Goal: Task Accomplishment & Management: Complete application form

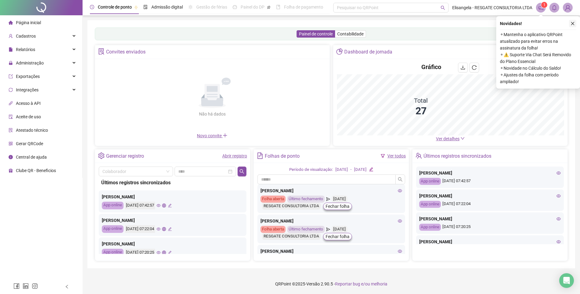
click at [572, 23] on icon "close" at bounding box center [573, 23] width 4 height 4
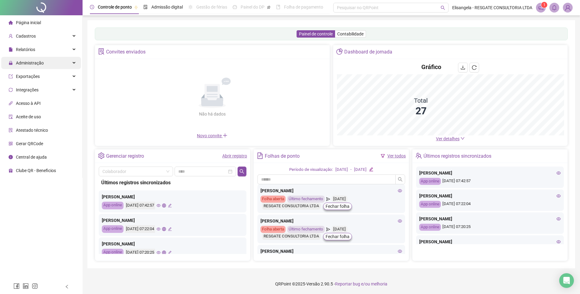
click at [31, 64] on span "Administração" at bounding box center [30, 63] width 28 height 5
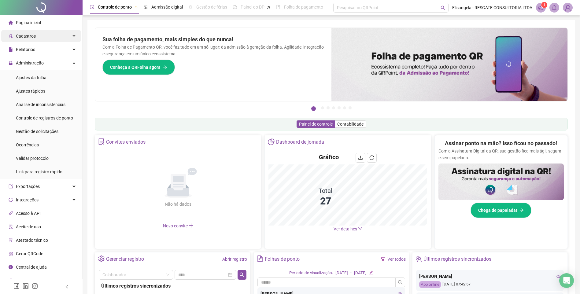
click at [29, 37] on span "Cadastros" at bounding box center [26, 36] width 20 height 5
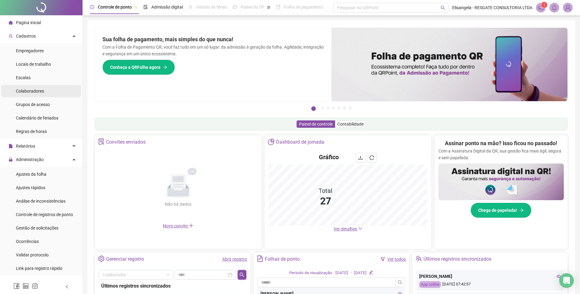
click at [35, 89] on span "Colaboradores" at bounding box center [30, 91] width 28 height 5
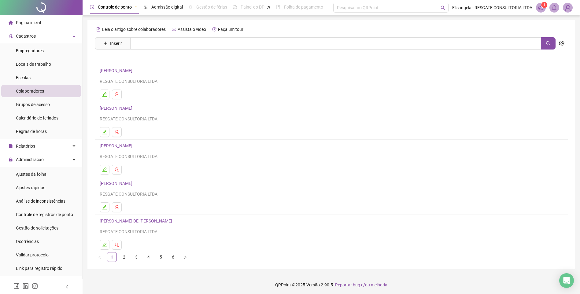
click at [170, 259] on link "6" at bounding box center [173, 257] width 9 height 9
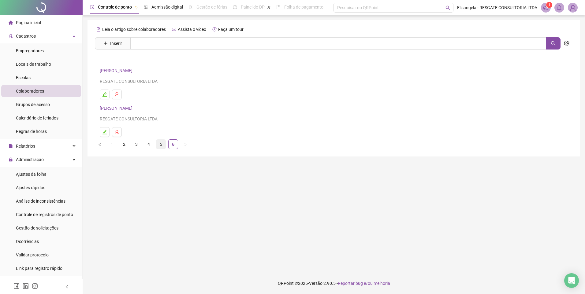
click at [165, 143] on link "5" at bounding box center [160, 144] width 9 height 9
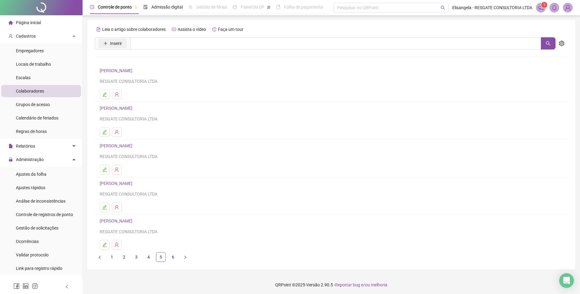
click at [118, 44] on span "Inserir" at bounding box center [116, 43] width 12 height 7
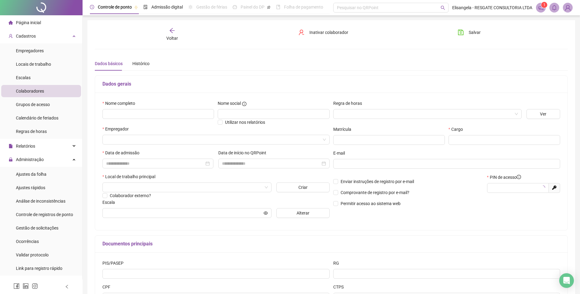
type input "*****"
click at [157, 113] on input "text" at bounding box center [158, 114] width 112 height 10
type input "**********"
click at [364, 114] on input "search" at bounding box center [425, 114] width 176 height 9
click at [354, 135] on div "Horas Extras" at bounding box center [427, 136] width 179 height 7
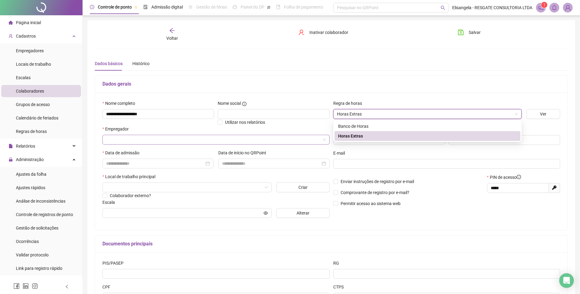
click at [146, 139] on input "search" at bounding box center [213, 139] width 214 height 9
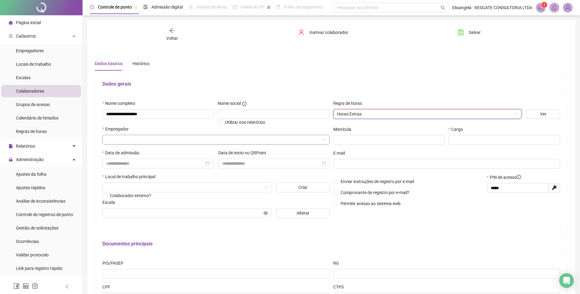
click at [325, 140] on span at bounding box center [216, 139] width 220 height 9
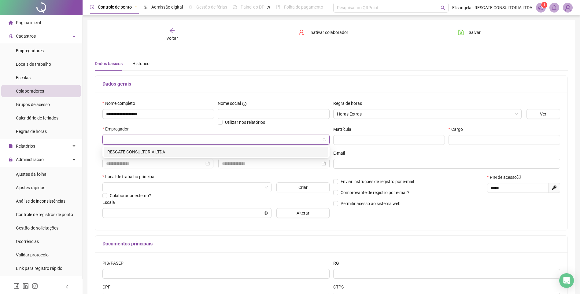
click at [136, 152] on div "RESGATE CONSULTORIA LTDA" at bounding box center [215, 152] width 217 height 7
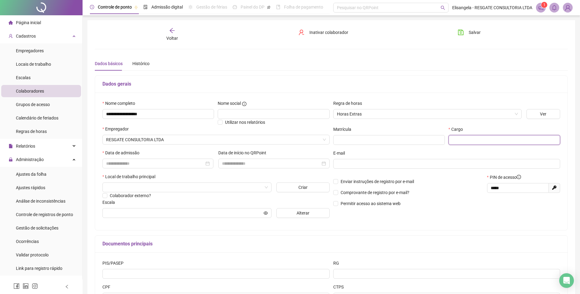
click at [496, 142] on input "text" at bounding box center [505, 140] width 112 height 10
click at [471, 136] on input "text" at bounding box center [505, 140] width 112 height 10
click at [120, 159] on div at bounding box center [157, 164] width 111 height 10
type input "**********"
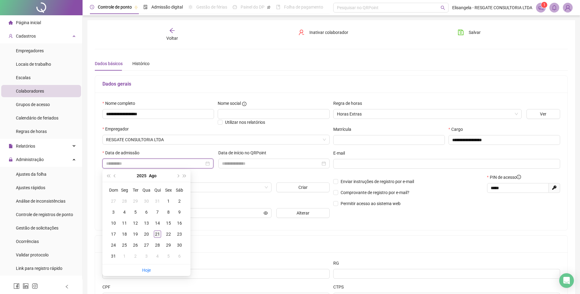
type input "**********"
click at [157, 233] on div "21" at bounding box center [157, 234] width 7 height 7
click at [243, 165] on input at bounding box center [271, 163] width 98 height 7
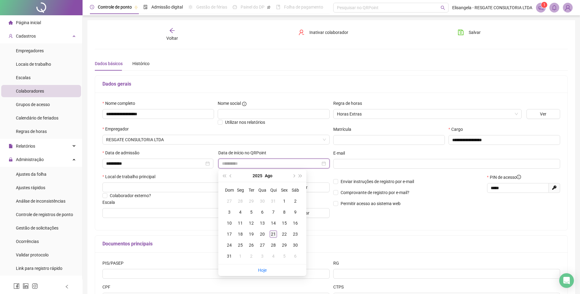
type input "**********"
click at [275, 234] on div "21" at bounding box center [273, 234] width 7 height 7
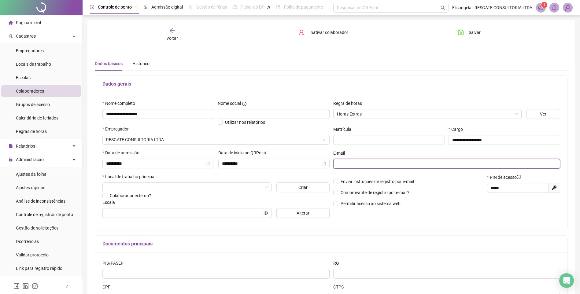
click at [370, 165] on input "text" at bounding box center [446, 164] width 219 height 7
click at [356, 165] on input "text" at bounding box center [446, 164] width 219 height 7
paste input "**********"
type input "**********"
click at [149, 187] on input "search" at bounding box center [184, 187] width 156 height 9
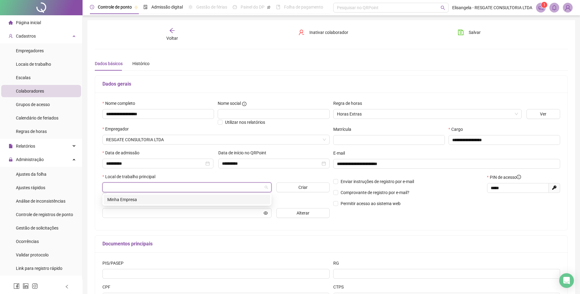
click at [133, 201] on div "Minha Empresa" at bounding box center [186, 199] width 159 height 7
click at [291, 211] on button "Alterar" at bounding box center [303, 213] width 53 height 10
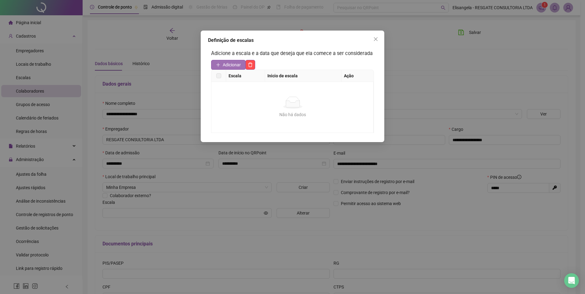
click at [225, 67] on span "Adicionar" at bounding box center [232, 64] width 18 height 7
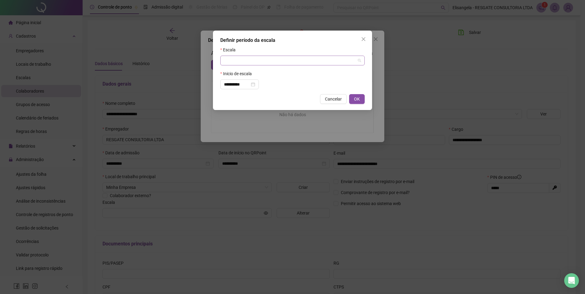
click at [258, 57] on input "search" at bounding box center [290, 60] width 132 height 9
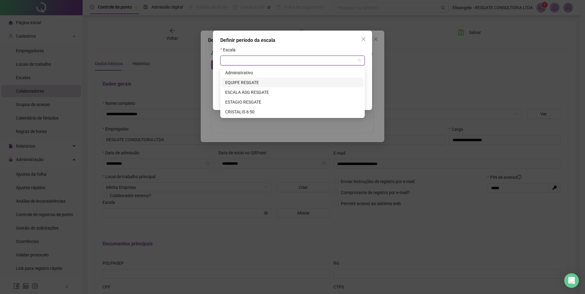
click at [257, 83] on div "EQUIPE RESGATE" at bounding box center [292, 82] width 135 height 7
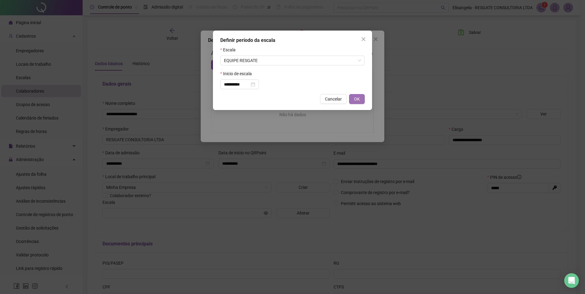
click at [361, 98] on button "OK" at bounding box center [357, 99] width 16 height 10
type input "**********"
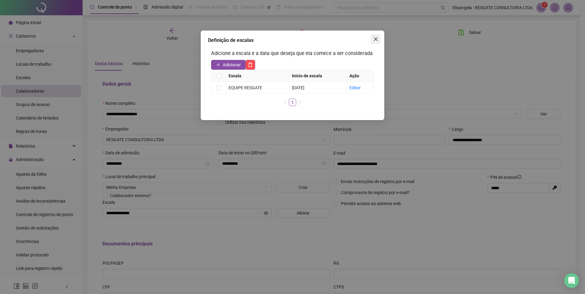
click at [378, 39] on span "Close" at bounding box center [376, 39] width 10 height 5
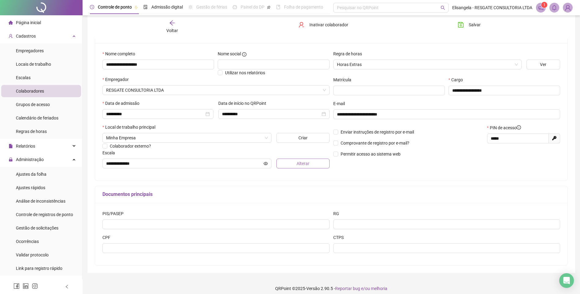
scroll to position [55, 0]
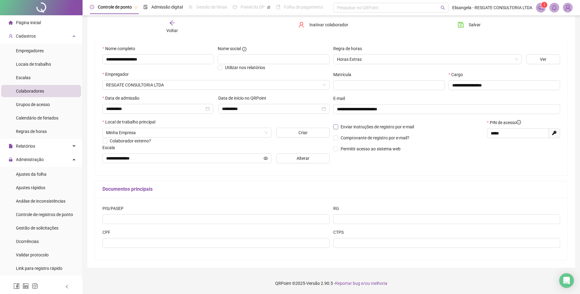
click at [340, 127] on span "Enviar instruções de registro por e-mail" at bounding box center [377, 127] width 78 height 7
click at [338, 148] on span "Permitir acesso ao sistema web" at bounding box center [370, 149] width 65 height 7
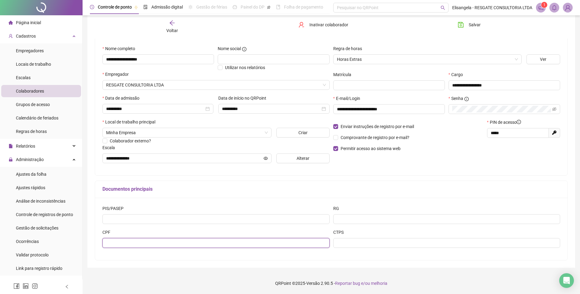
click at [187, 242] on input "text" at bounding box center [215, 243] width 227 height 10
click at [132, 245] on input "text" at bounding box center [215, 243] width 227 height 10
type input "**********"
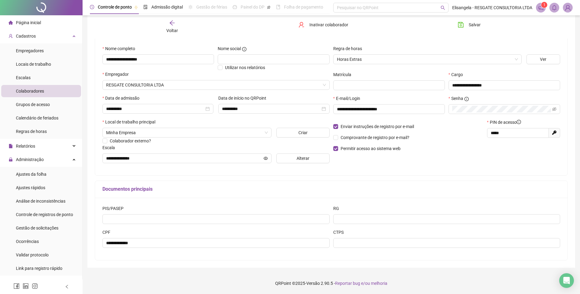
click at [356, 237] on div "CTPS" at bounding box center [446, 233] width 227 height 9
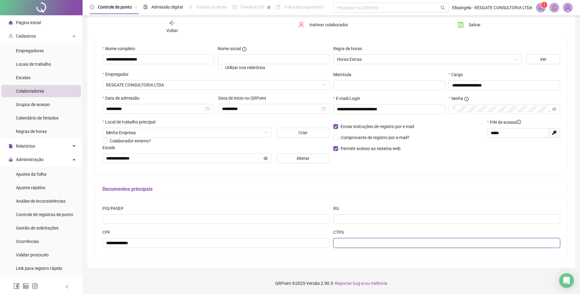
click at [357, 247] on input "text" at bounding box center [446, 243] width 227 height 10
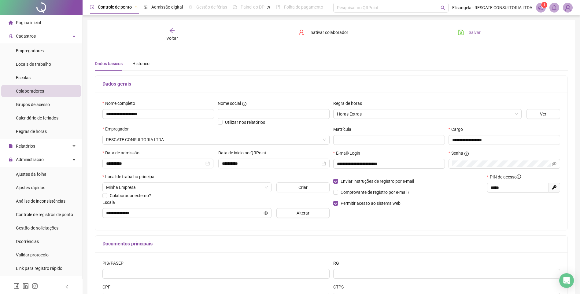
click at [468, 28] on button "Salvar" at bounding box center [469, 33] width 32 height 10
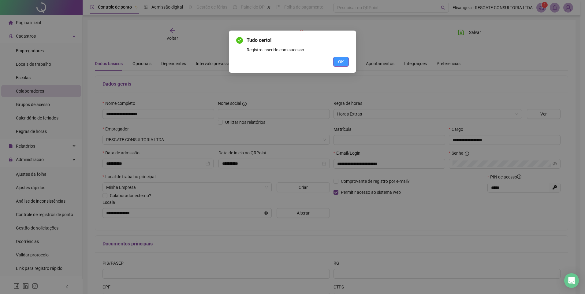
click at [344, 64] on button "OK" at bounding box center [341, 62] width 16 height 10
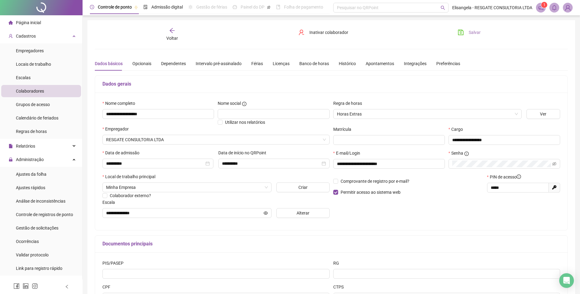
click at [468, 32] on button "Salvar" at bounding box center [469, 33] width 32 height 10
click at [145, 65] on div "Opcionais" at bounding box center [141, 63] width 19 height 7
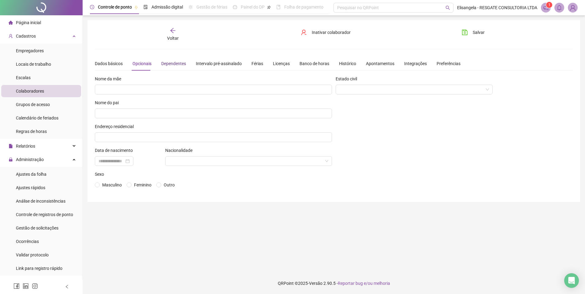
drag, startPoint x: 172, startPoint y: 63, endPoint x: 180, endPoint y: 63, distance: 8.3
click at [172, 63] on div "Dependentes" at bounding box center [173, 63] width 25 height 7
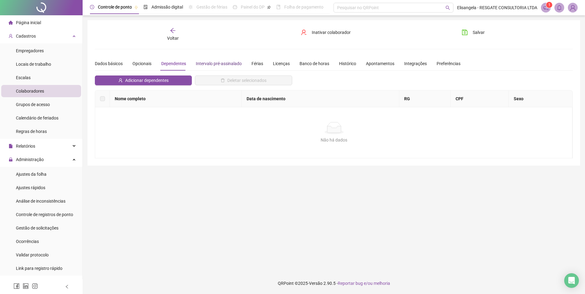
click at [218, 63] on div "Intervalo pré-assinalado" at bounding box center [219, 63] width 46 height 7
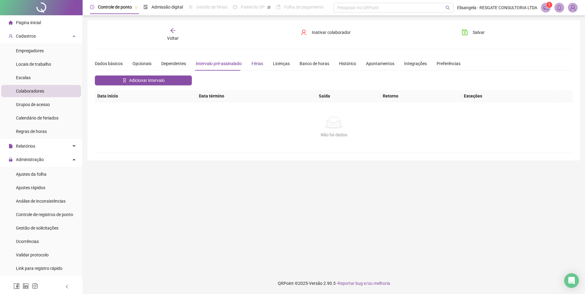
click at [257, 64] on div "Férias" at bounding box center [257, 63] width 12 height 7
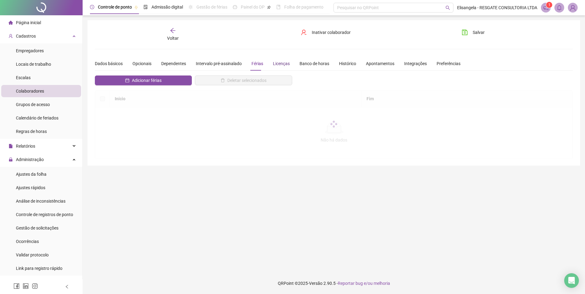
click at [280, 65] on div "Licenças" at bounding box center [281, 63] width 17 height 7
click at [313, 65] on div "Banco de horas" at bounding box center [314, 63] width 30 height 7
click at [349, 64] on div "Histórico" at bounding box center [347, 63] width 17 height 7
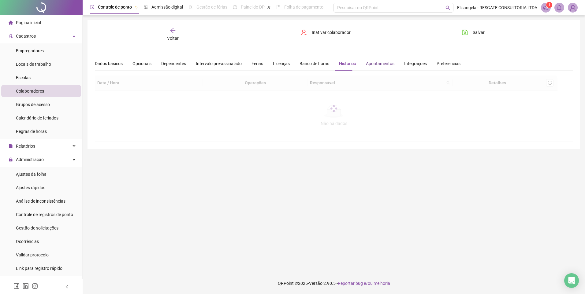
click at [384, 63] on div "Apontamentos" at bounding box center [380, 63] width 28 height 7
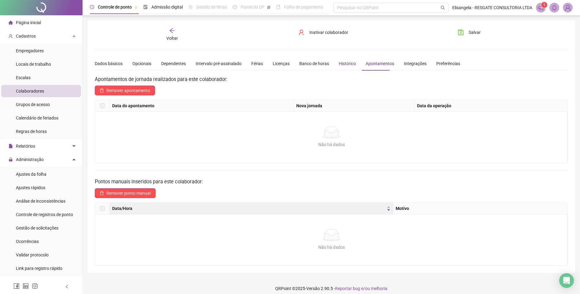
click at [339, 65] on div "Histórico" at bounding box center [347, 63] width 17 height 7
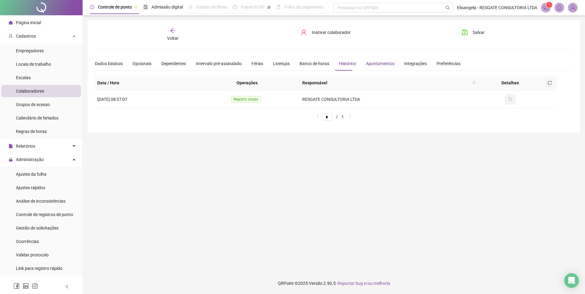
click at [374, 65] on div "Apontamentos" at bounding box center [380, 63] width 28 height 7
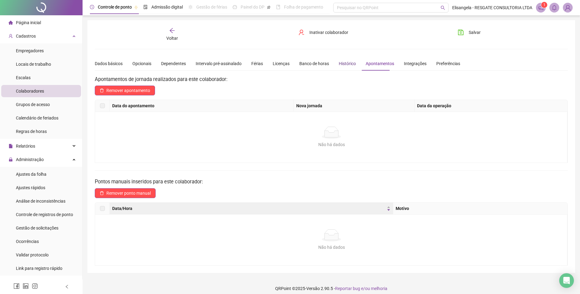
click at [341, 62] on div "Histórico" at bounding box center [347, 63] width 17 height 7
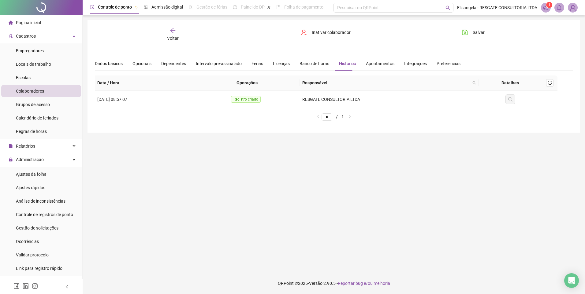
click at [174, 32] on icon "arrow-left" at bounding box center [173, 31] width 6 height 6
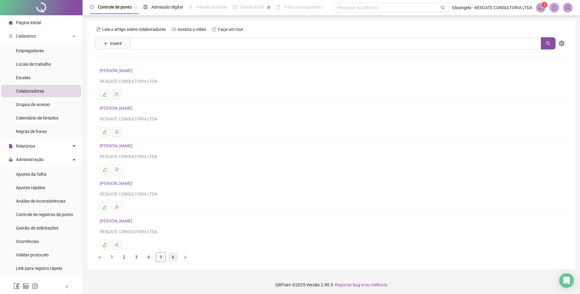
click at [177, 258] on link "6" at bounding box center [173, 257] width 9 height 9
